Goal: Complete application form: Complete application form

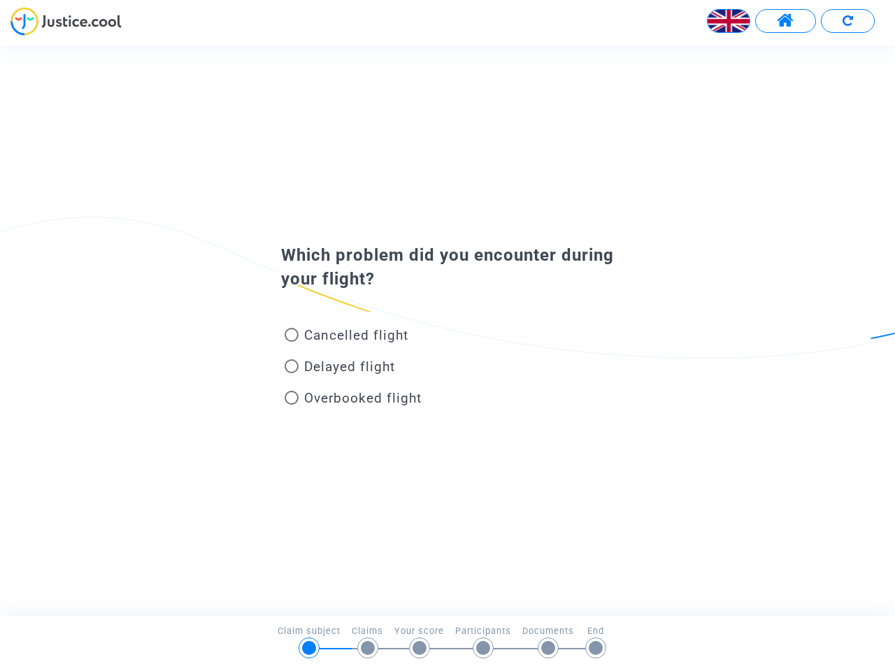
click at [729, 21] on img at bounding box center [729, 21] width 42 height 42
click at [785, 21] on span at bounding box center [785, 21] width 17 height 18
click at [847, 21] on div at bounding box center [447, 26] width 895 height 38
click at [447, 330] on div "Cancelled flight" at bounding box center [425, 337] width 308 height 31
click at [346, 338] on span "Cancelled flight" at bounding box center [356, 335] width 104 height 16
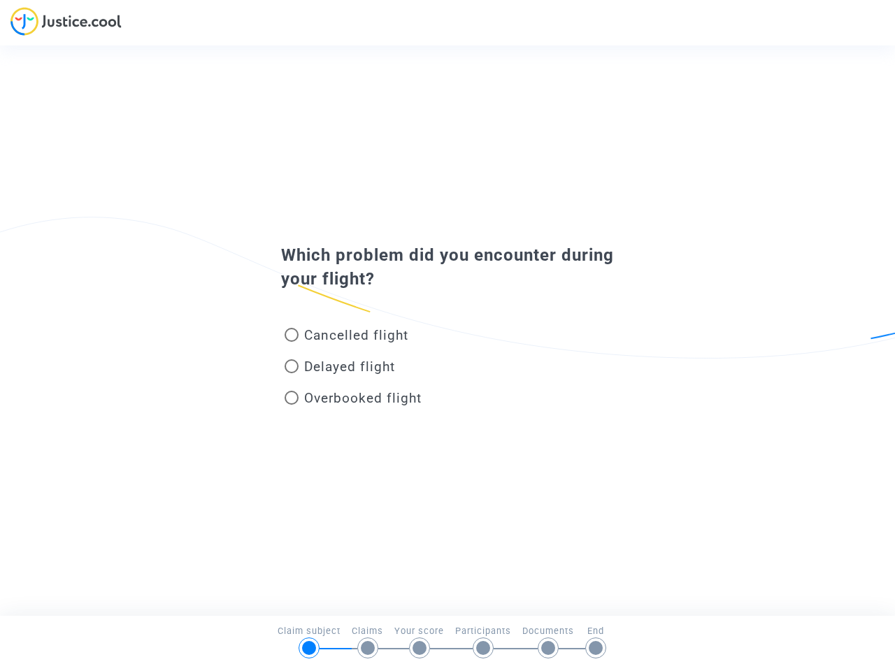
click at [292, 342] on input "Cancelled flight" at bounding box center [291, 342] width 1 height 1
radio input "true"
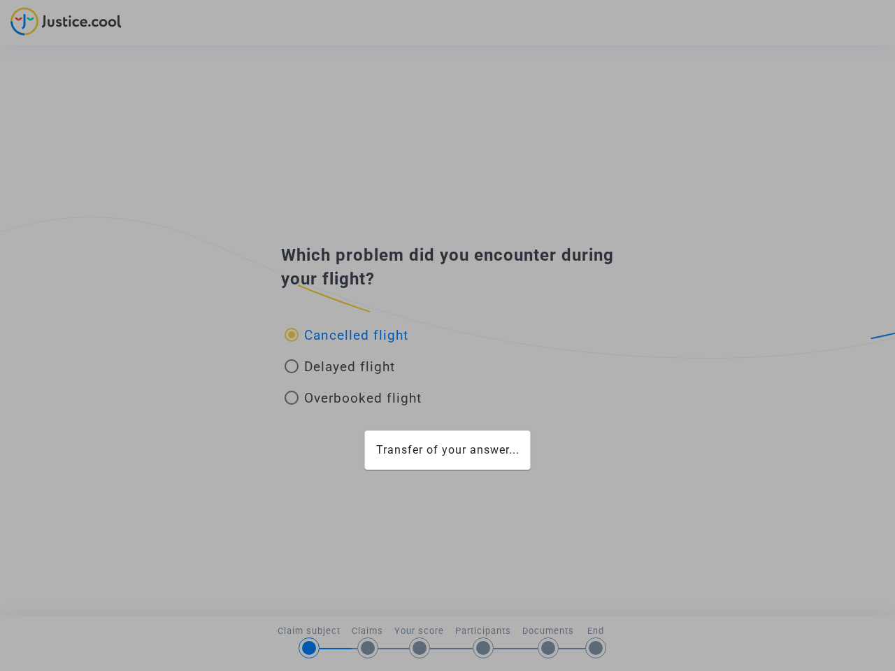
click at [346, 335] on div "Transfer of your answer..." at bounding box center [447, 335] width 895 height 671
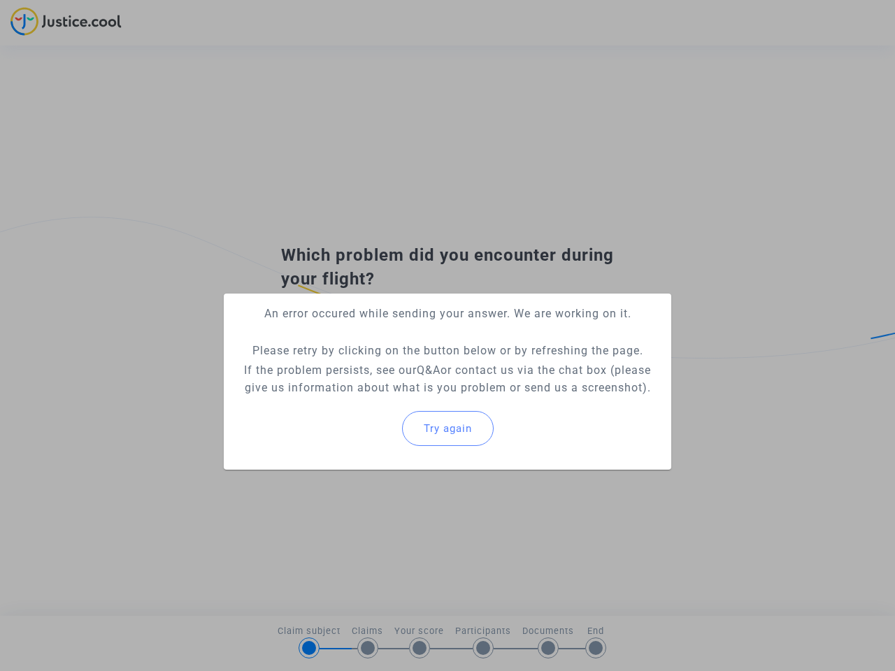
click at [340, 369] on p "If the problem persists, see our Q&A or contact us via the chat box (please giv…" at bounding box center [447, 378] width 425 height 35
click at [340, 366] on p "If the problem persists, see our Q&A or contact us via the chat box (please giv…" at bounding box center [447, 378] width 425 height 35
click at [353, 401] on div "Try again" at bounding box center [447, 429] width 425 height 60
click at [353, 398] on mat-card "An error occured while sending your answer. We are working on it. Please retry …" at bounding box center [447, 382] width 447 height 176
